Goal: Navigation & Orientation: Find specific page/section

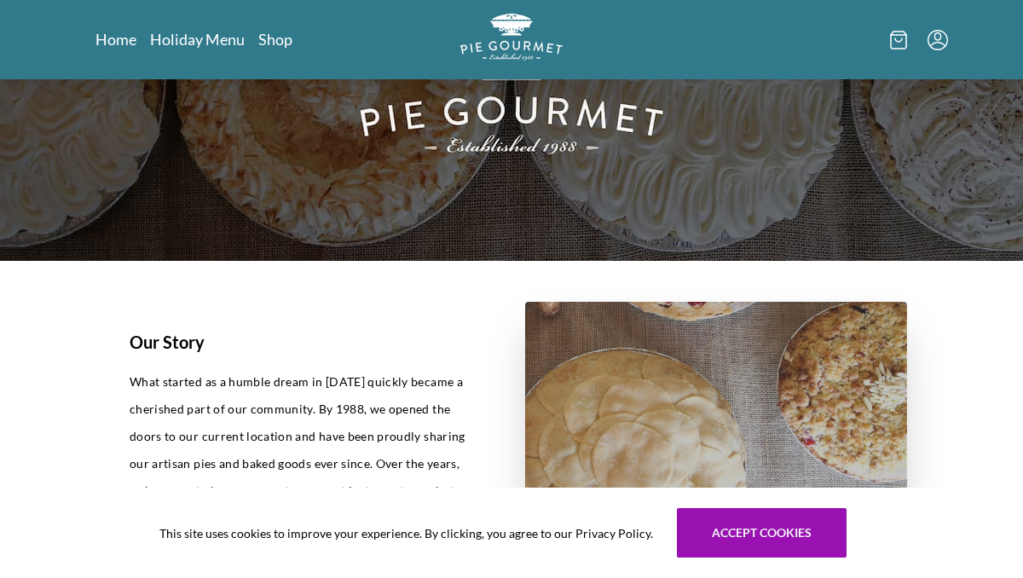
scroll to position [182, 0]
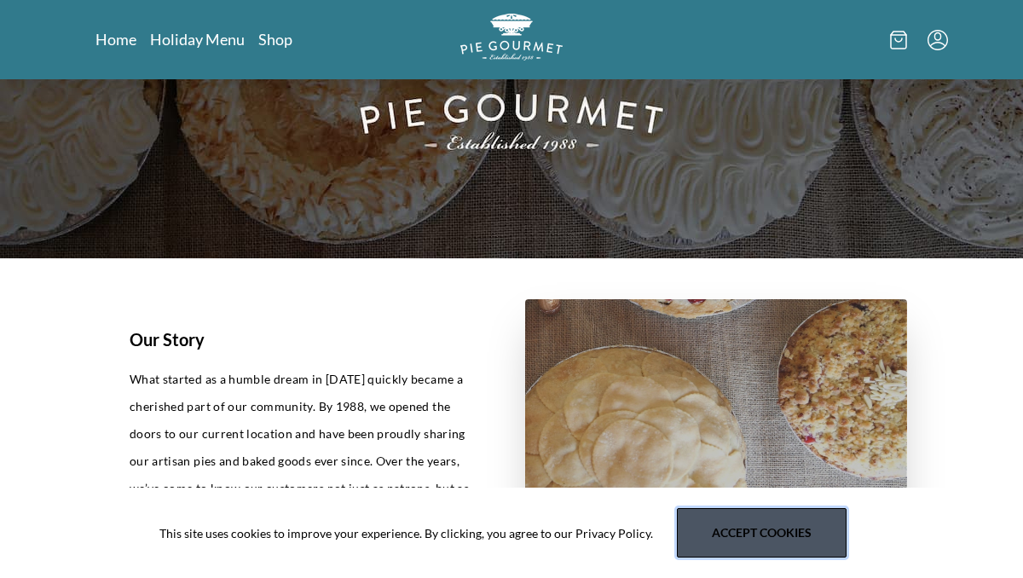
click at [733, 525] on button "Accept cookies" at bounding box center [762, 532] width 170 height 49
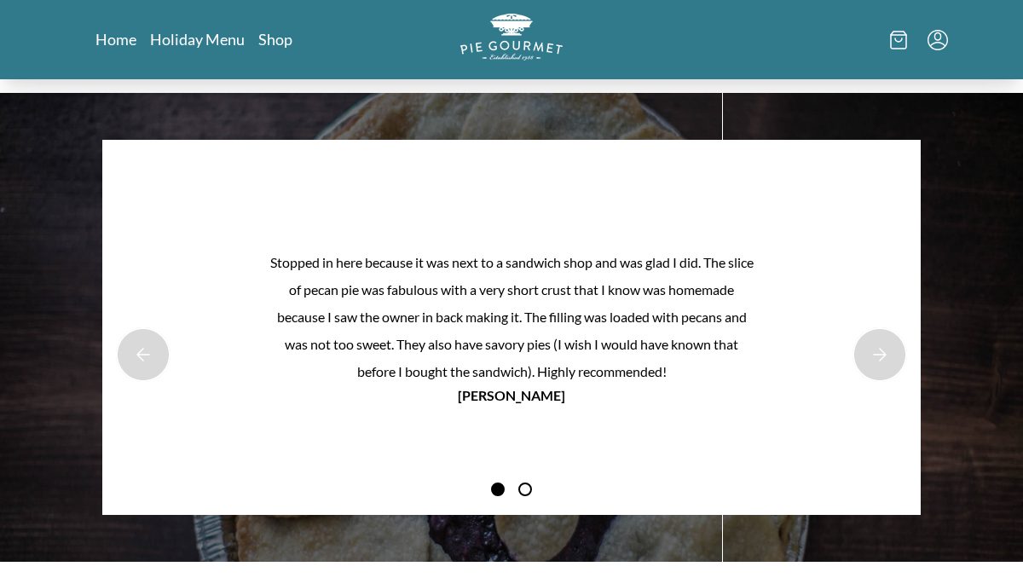
scroll to position [1374, 0]
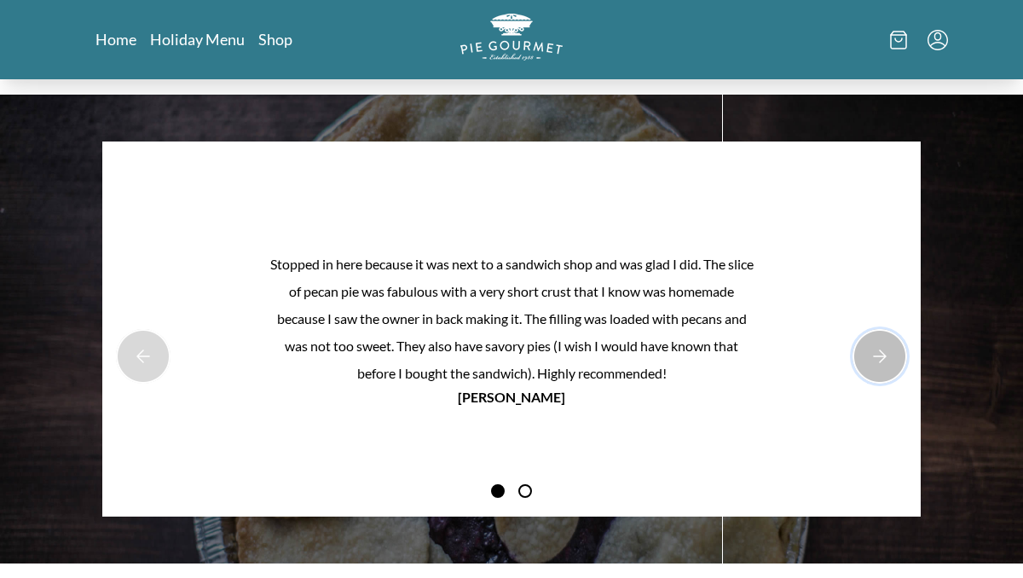
click at [875, 365] on button "Next Product Image" at bounding box center [879, 356] width 55 height 55
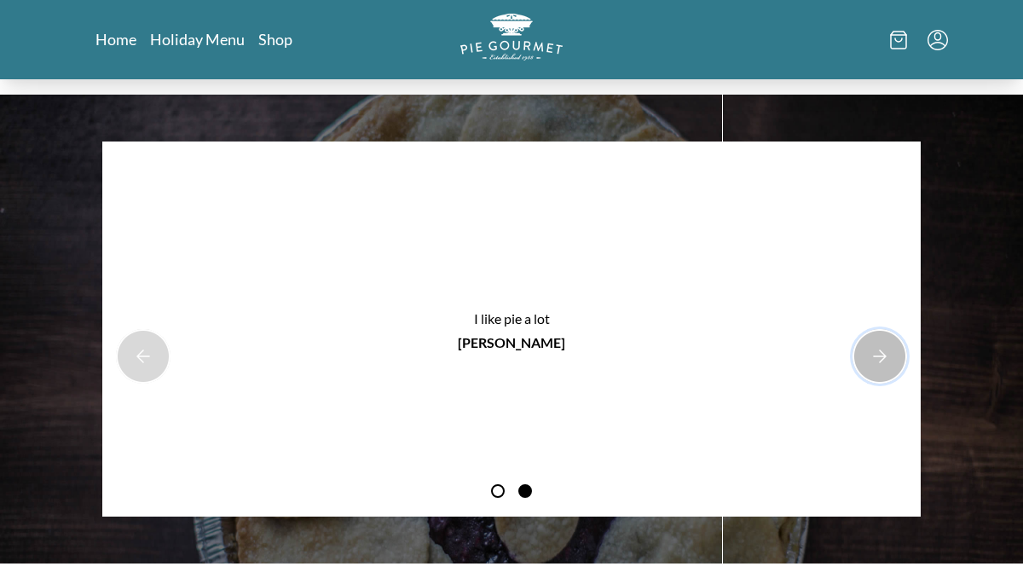
click at [875, 365] on button "Next Product Image" at bounding box center [879, 356] width 55 height 55
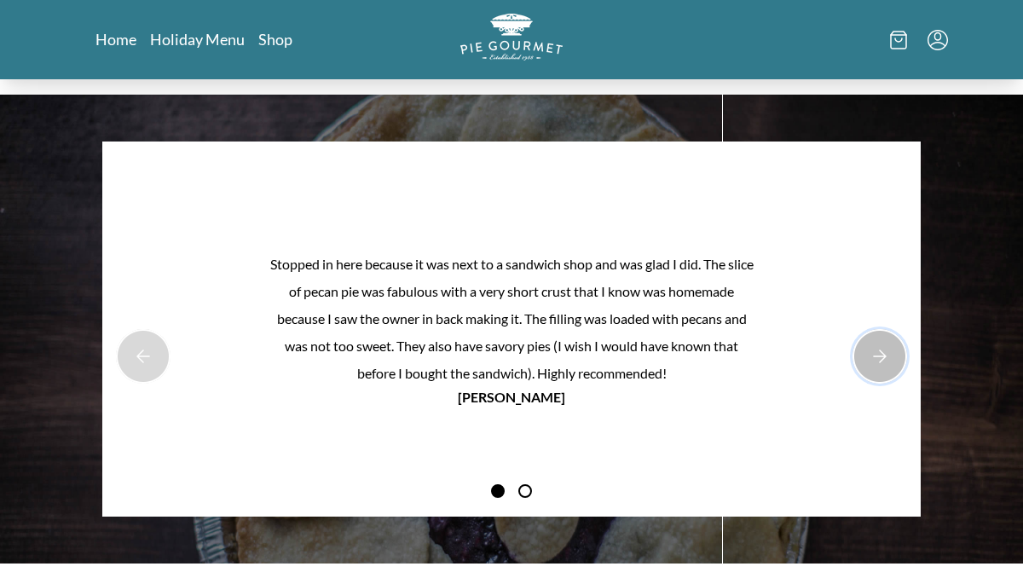
click at [875, 365] on button "Next Product Image" at bounding box center [879, 356] width 55 height 55
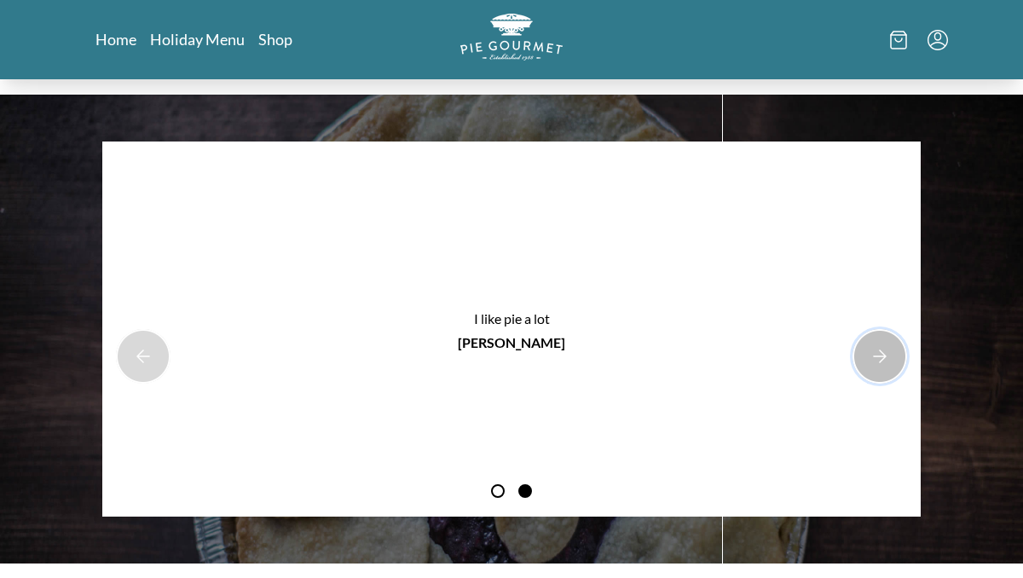
click at [875, 365] on button "Next Product Image" at bounding box center [879, 356] width 55 height 55
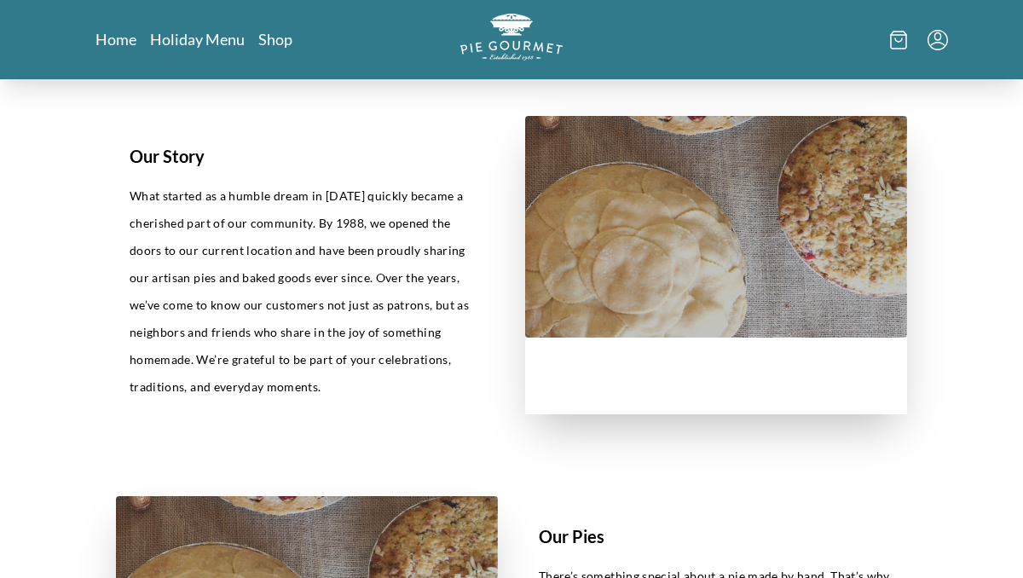
scroll to position [0, 0]
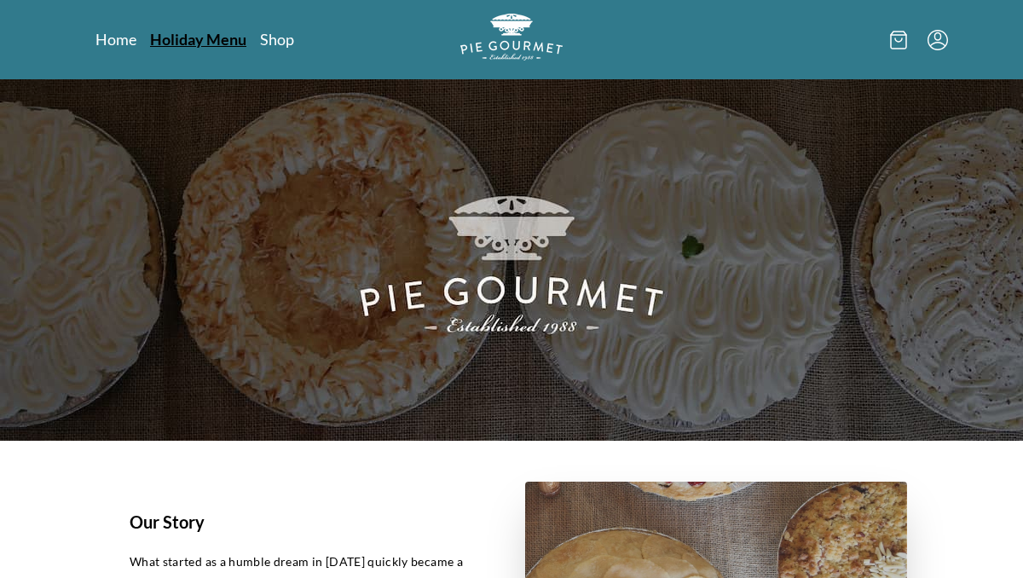
click at [209, 44] on link "Holiday Menu" at bounding box center [198, 39] width 96 height 20
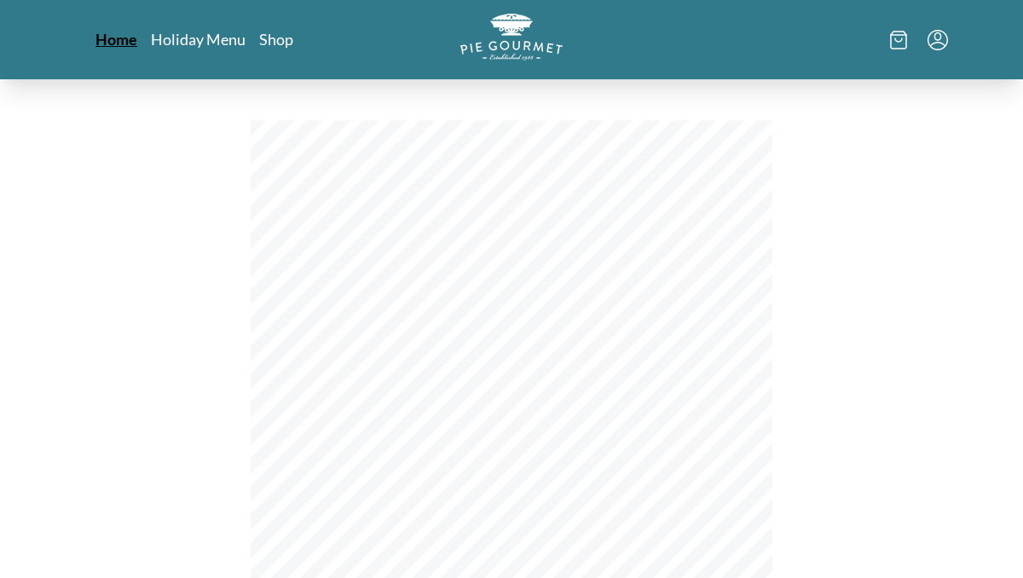
click at [111, 49] on link "Home" at bounding box center [116, 39] width 42 height 20
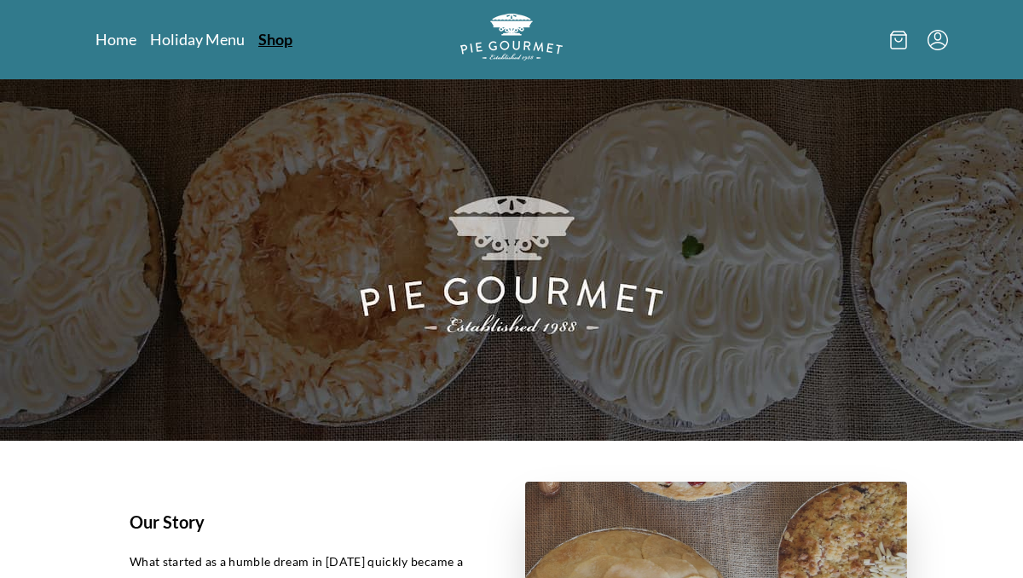
click at [286, 39] on link "Shop" at bounding box center [275, 39] width 34 height 20
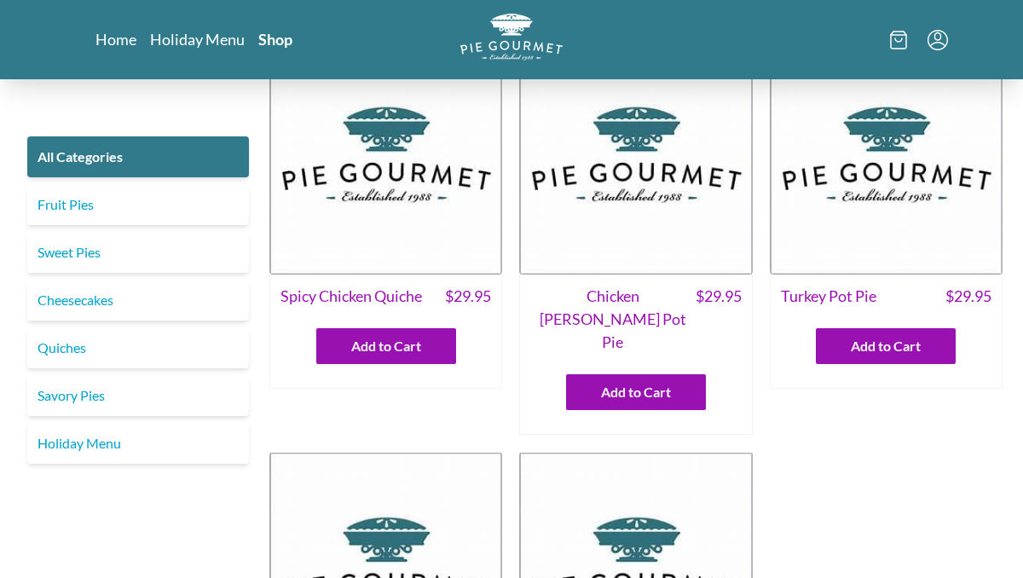
scroll to position [51, 0]
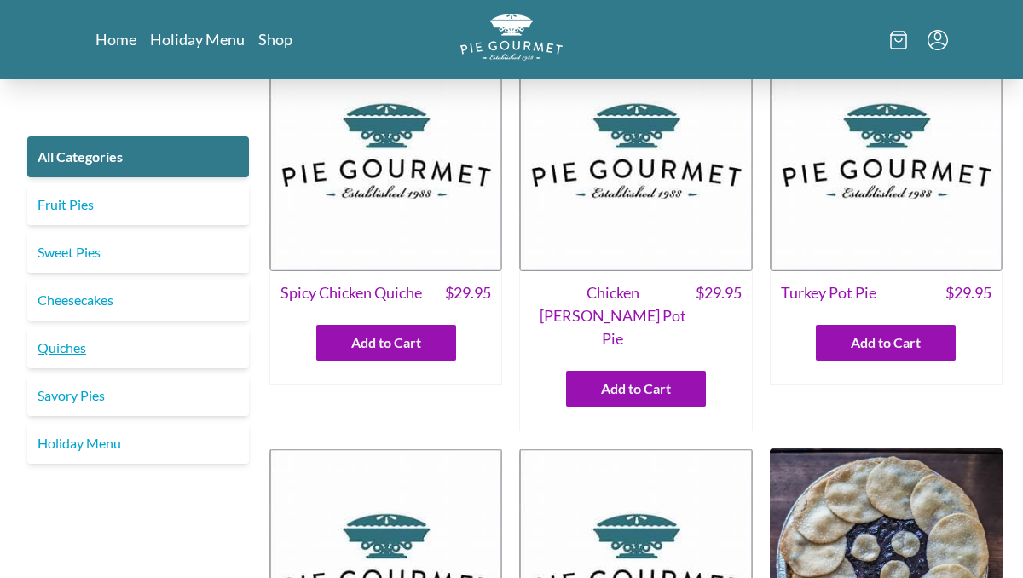
click at [79, 354] on link "Quiches" at bounding box center [138, 347] width 222 height 41
